Goal: Download file/media

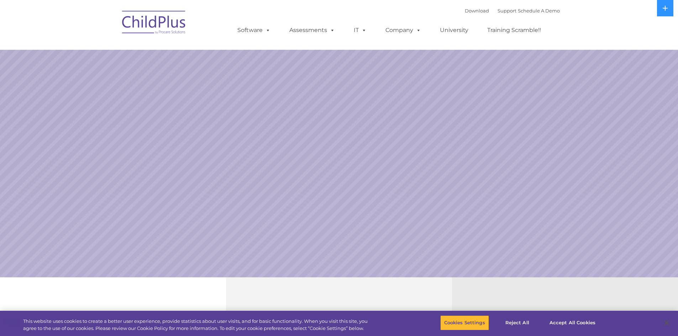
select select "MEDIUM"
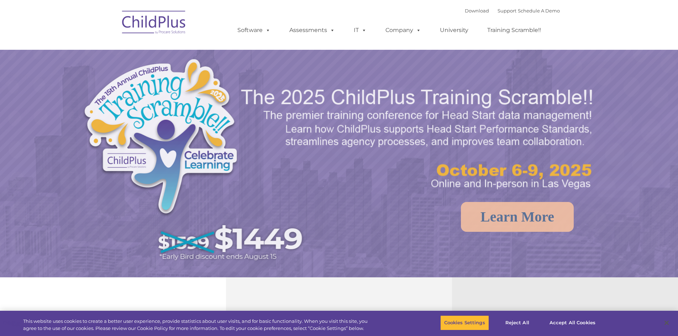
select select "MEDIUM"
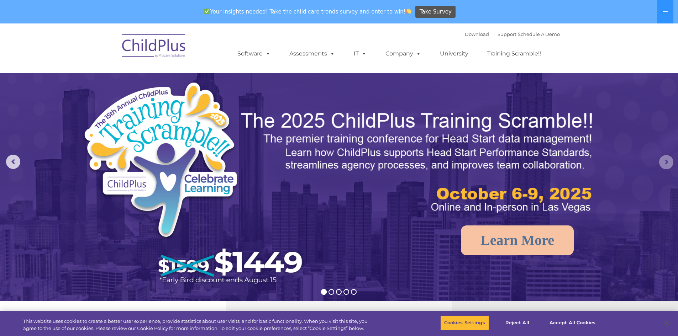
click at [669, 160] on rs-arrow at bounding box center [666, 162] width 14 height 14
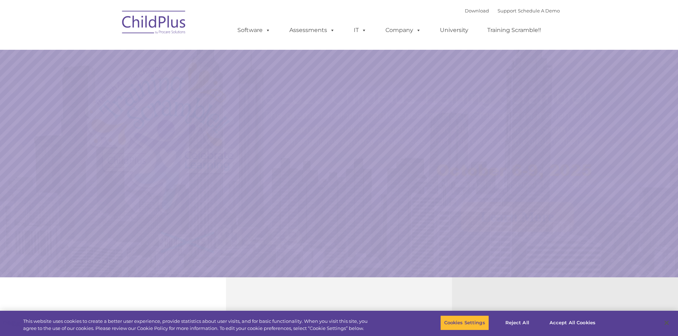
select select "MEDIUM"
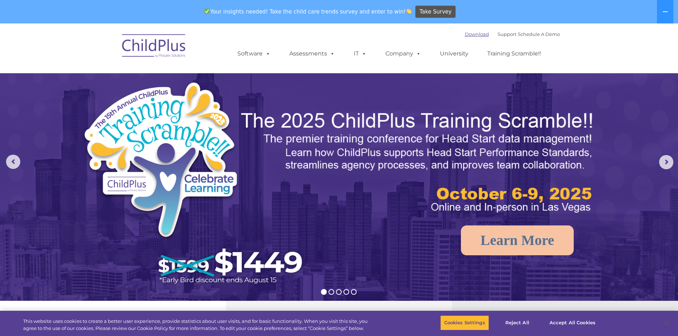
click at [465, 35] on link "Download" at bounding box center [477, 34] width 24 height 6
